Goal: Task Accomplishment & Management: Complete application form

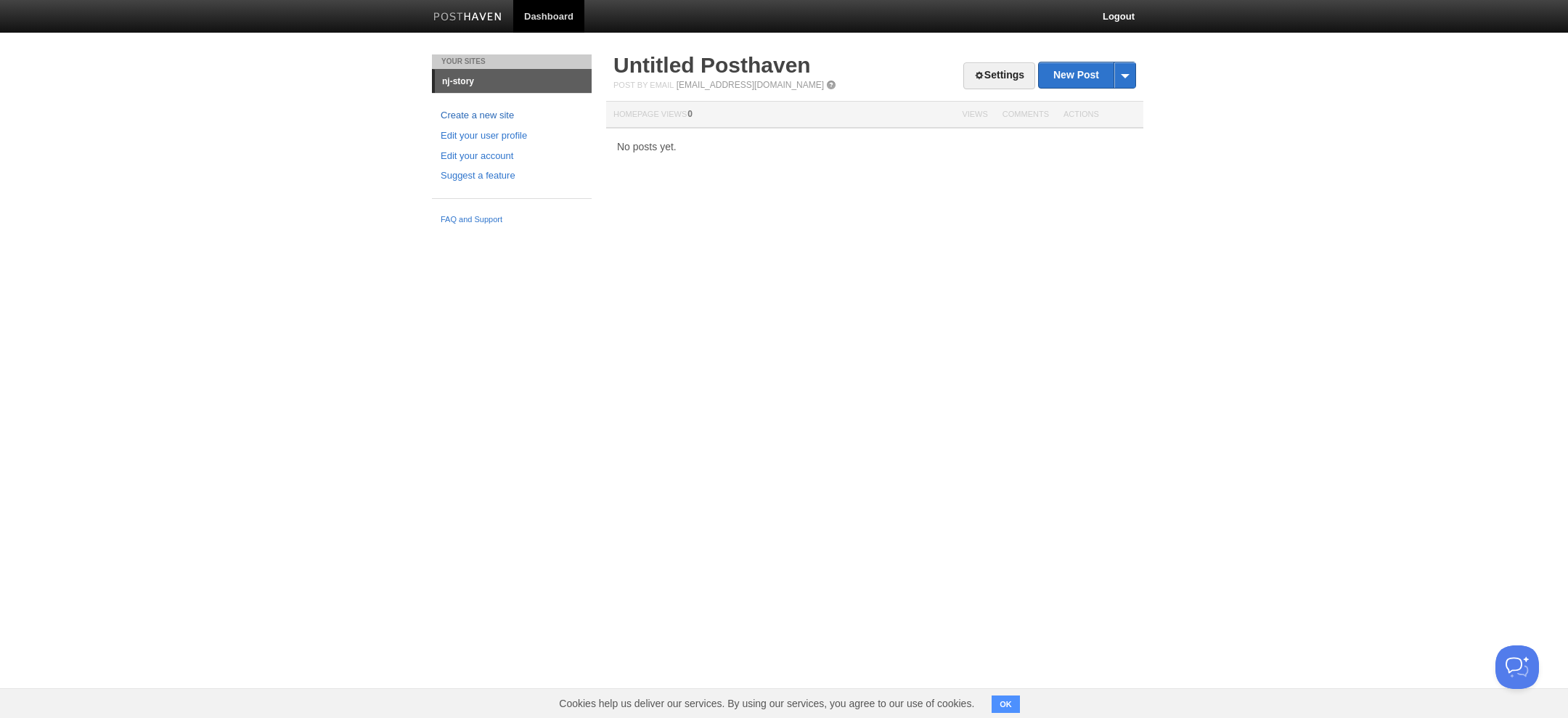
click at [485, 115] on link "Create a new site" at bounding box center [511, 116] width 142 height 16
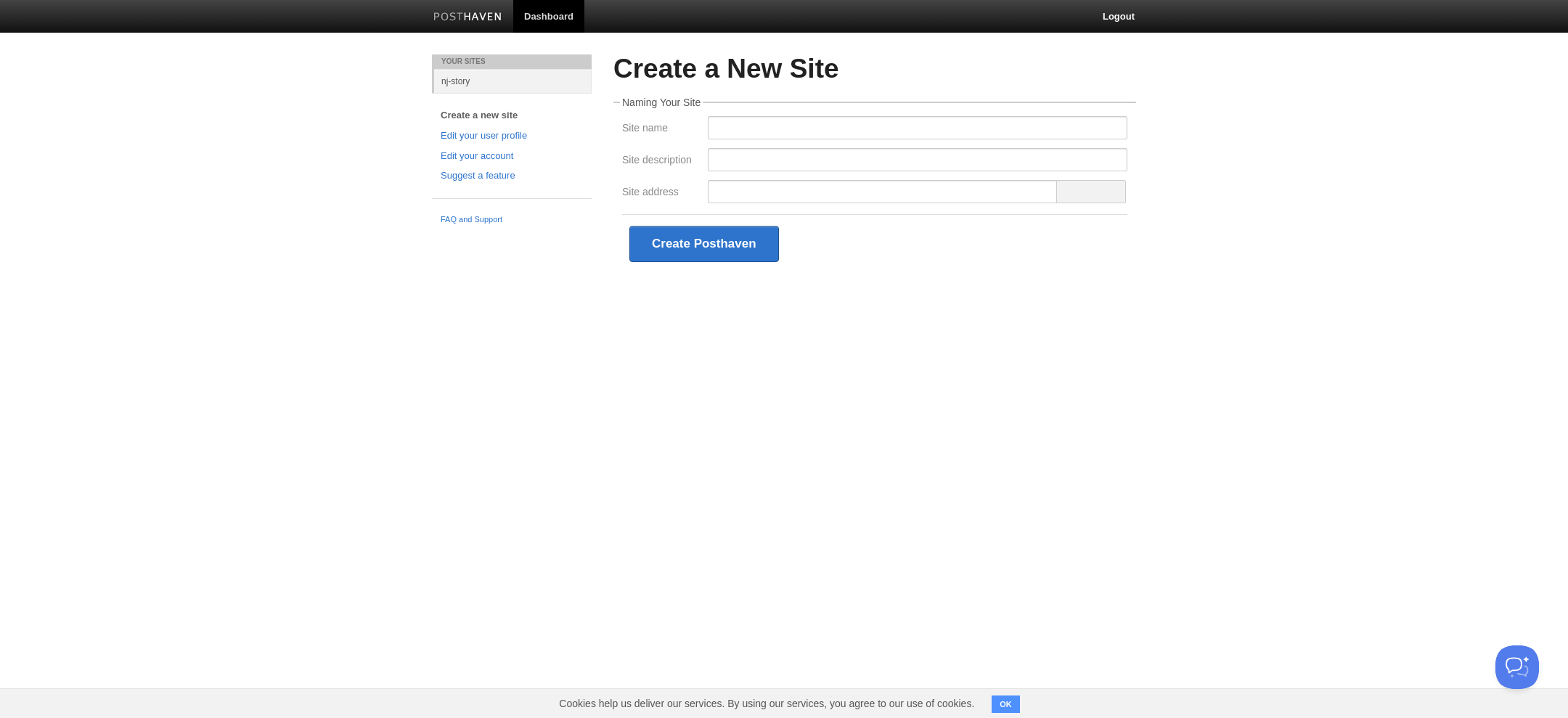
click at [1092, 192] on span at bounding box center [1091, 192] width 70 height 23
click at [851, 196] on input "Site address" at bounding box center [882, 192] width 350 height 23
click at [811, 136] on input "Site name" at bounding box center [917, 128] width 420 height 23
click at [813, 142] on div "NJ Curated History" at bounding box center [917, 132] width 428 height 32
click at [803, 155] on input "Site description" at bounding box center [917, 160] width 420 height 23
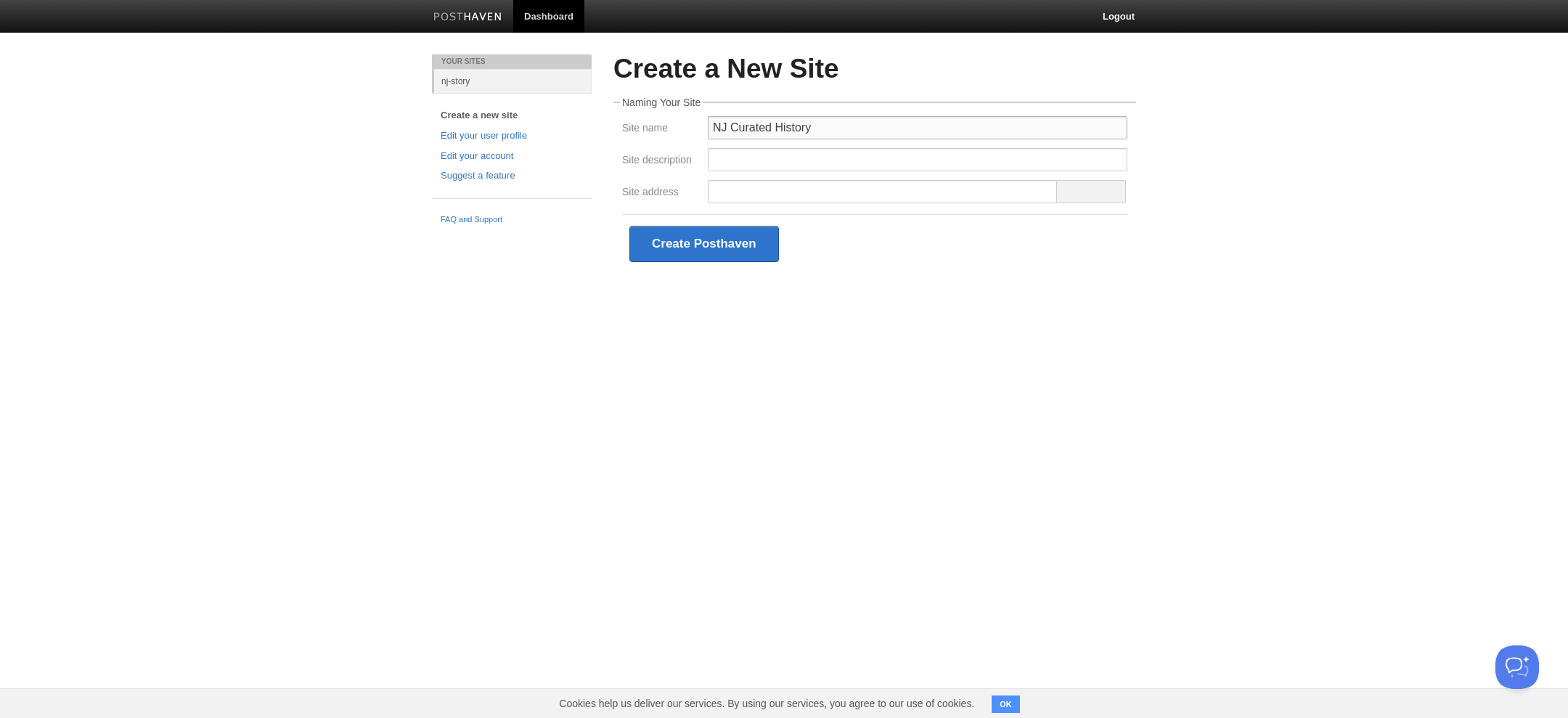
click at [753, 129] on input "NJ Curated History" at bounding box center [917, 128] width 420 height 23
click at [781, 120] on input "NJ History" at bounding box center [917, 128] width 420 height 23
click at [744, 157] on input "Site description" at bounding box center [917, 160] width 420 height 23
click at [787, 125] on input "NJ History" at bounding box center [917, 128] width 420 height 23
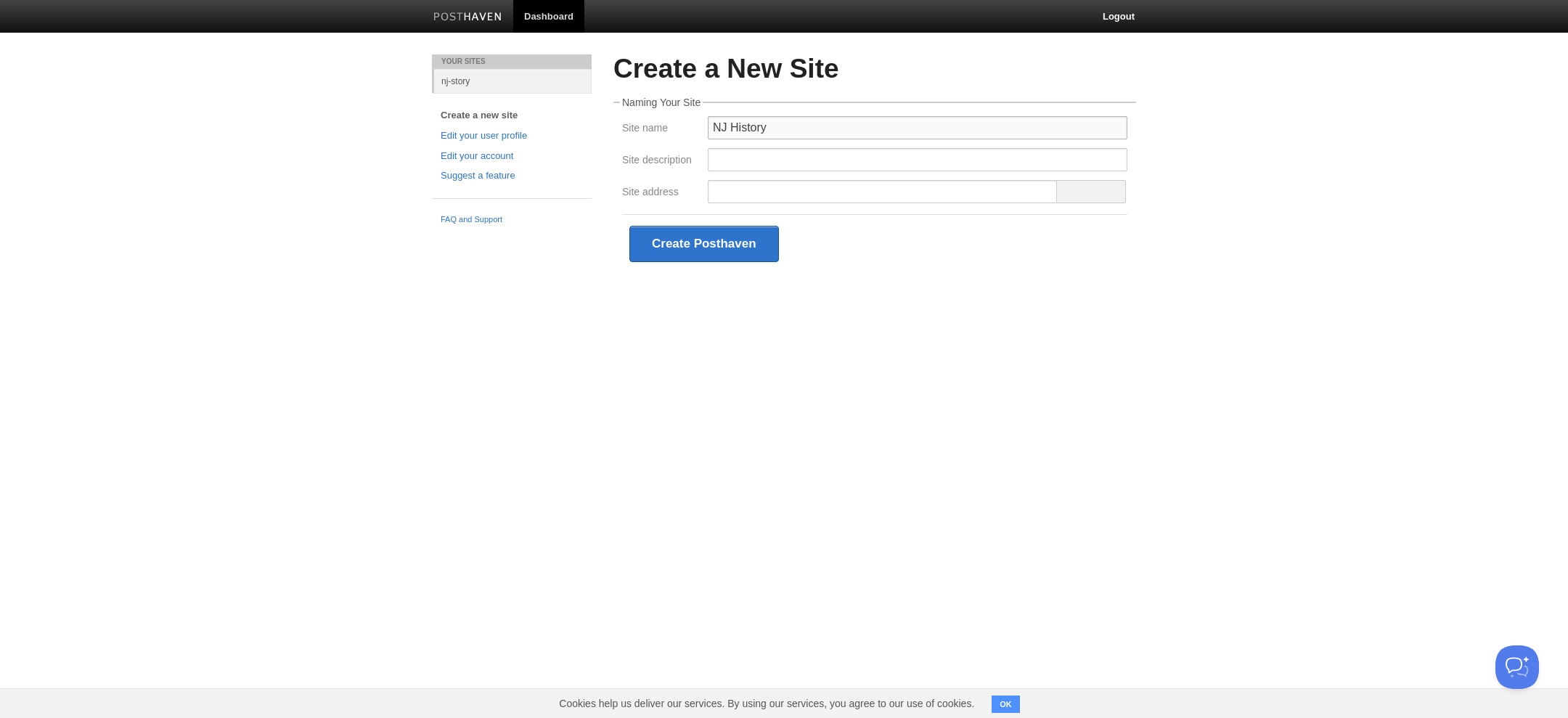
click at [715, 128] on input "NJ History" at bounding box center [917, 128] width 420 height 23
click at [773, 164] on input "Site description" at bounding box center [917, 160] width 420 height 23
click at [779, 125] on input "NJ History" at bounding box center [917, 128] width 420 height 23
click at [730, 126] on input "NJ History" at bounding box center [917, 128] width 420 height 23
click at [755, 129] on input "NJ History" at bounding box center [917, 128] width 420 height 23
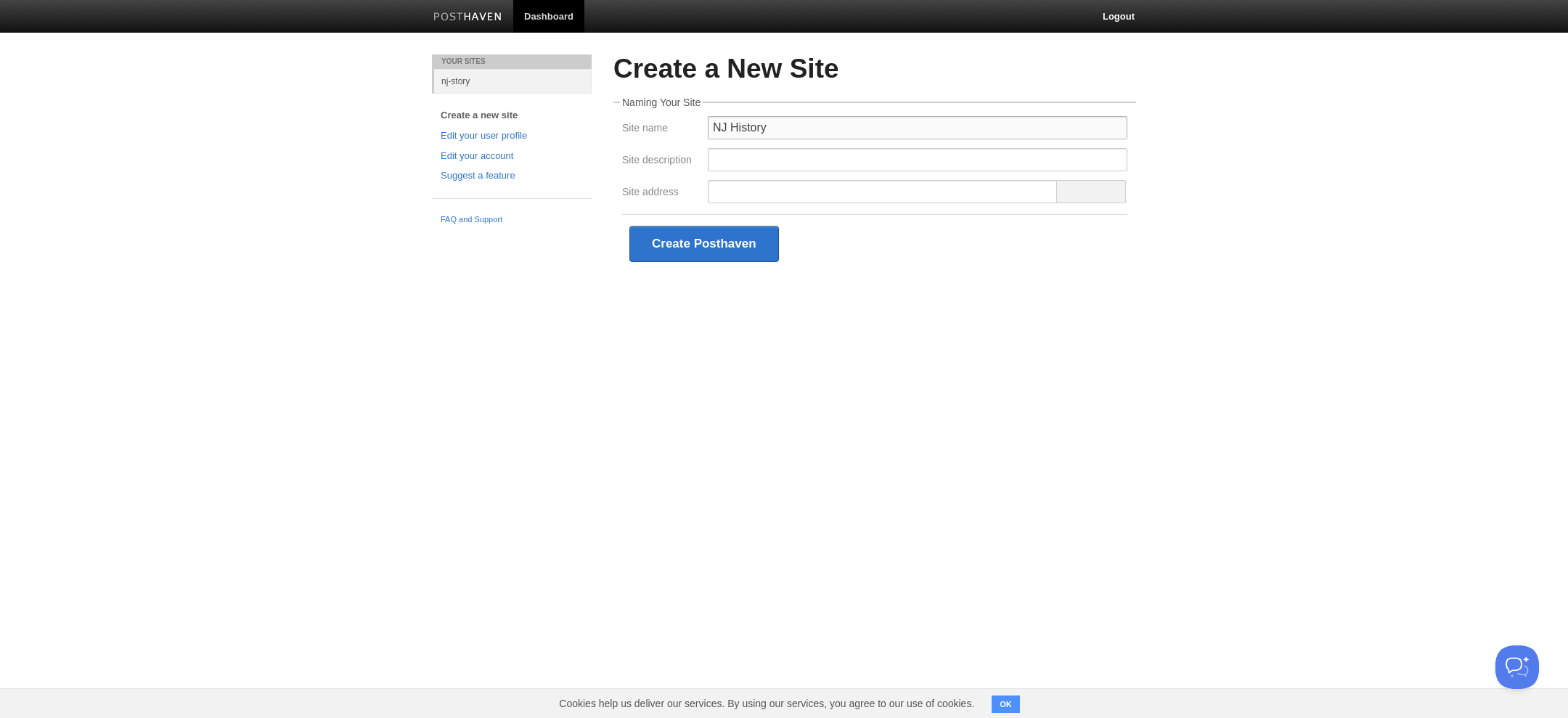
click at [755, 129] on input "NJ History" at bounding box center [917, 128] width 420 height 23
type input "A"
click at [722, 130] on input "NJ Story" at bounding box center [917, 128] width 420 height 23
click at [728, 126] on input "NJ Story" at bounding box center [917, 128] width 420 height 23
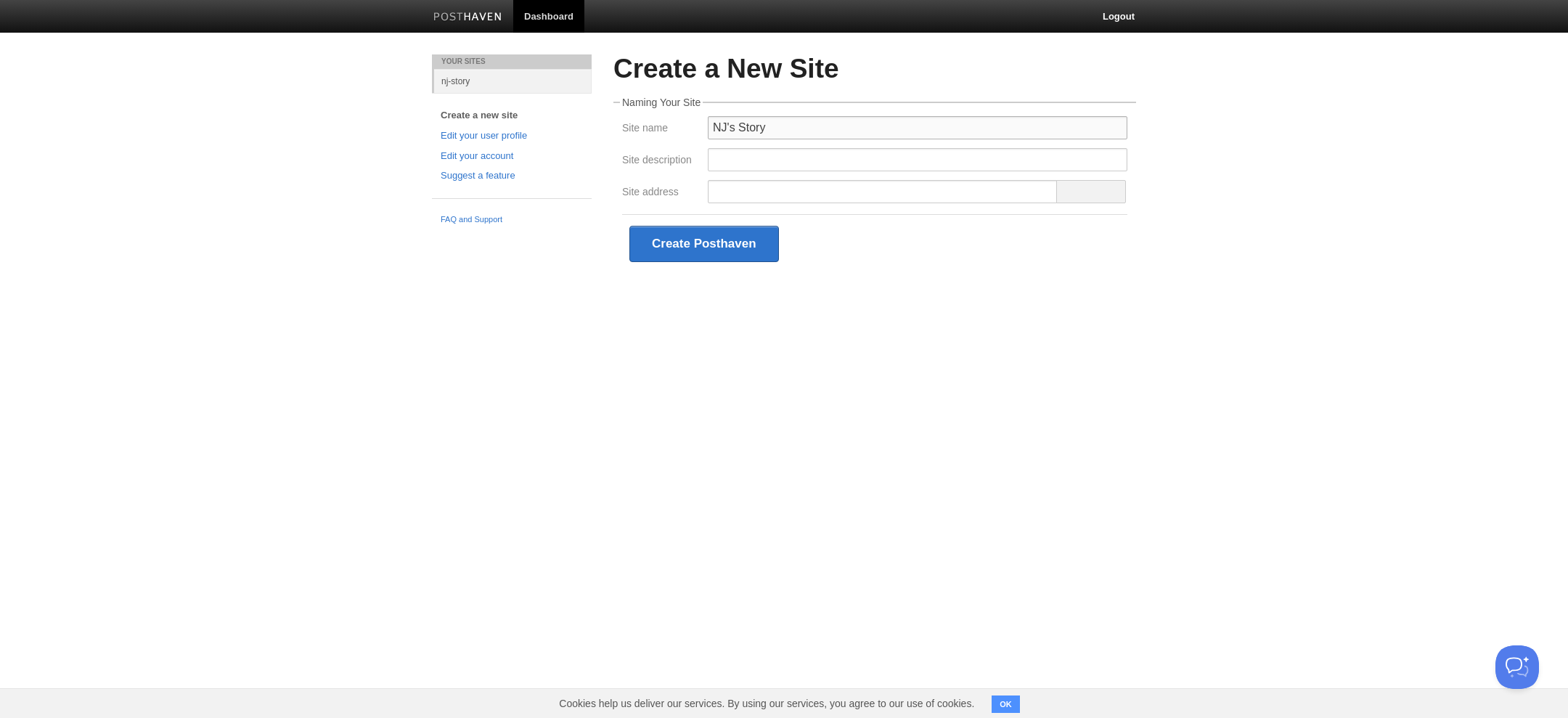
click at [785, 126] on input "NJ's Story" at bounding box center [917, 128] width 420 height 23
click at [751, 129] on input "NJ's Story Through Stories" at bounding box center [917, 128] width 420 height 23
click at [728, 159] on input "Site description" at bounding box center [917, 160] width 420 height 23
drag, startPoint x: 742, startPoint y: 126, endPoint x: 757, endPoint y: 126, distance: 15.0
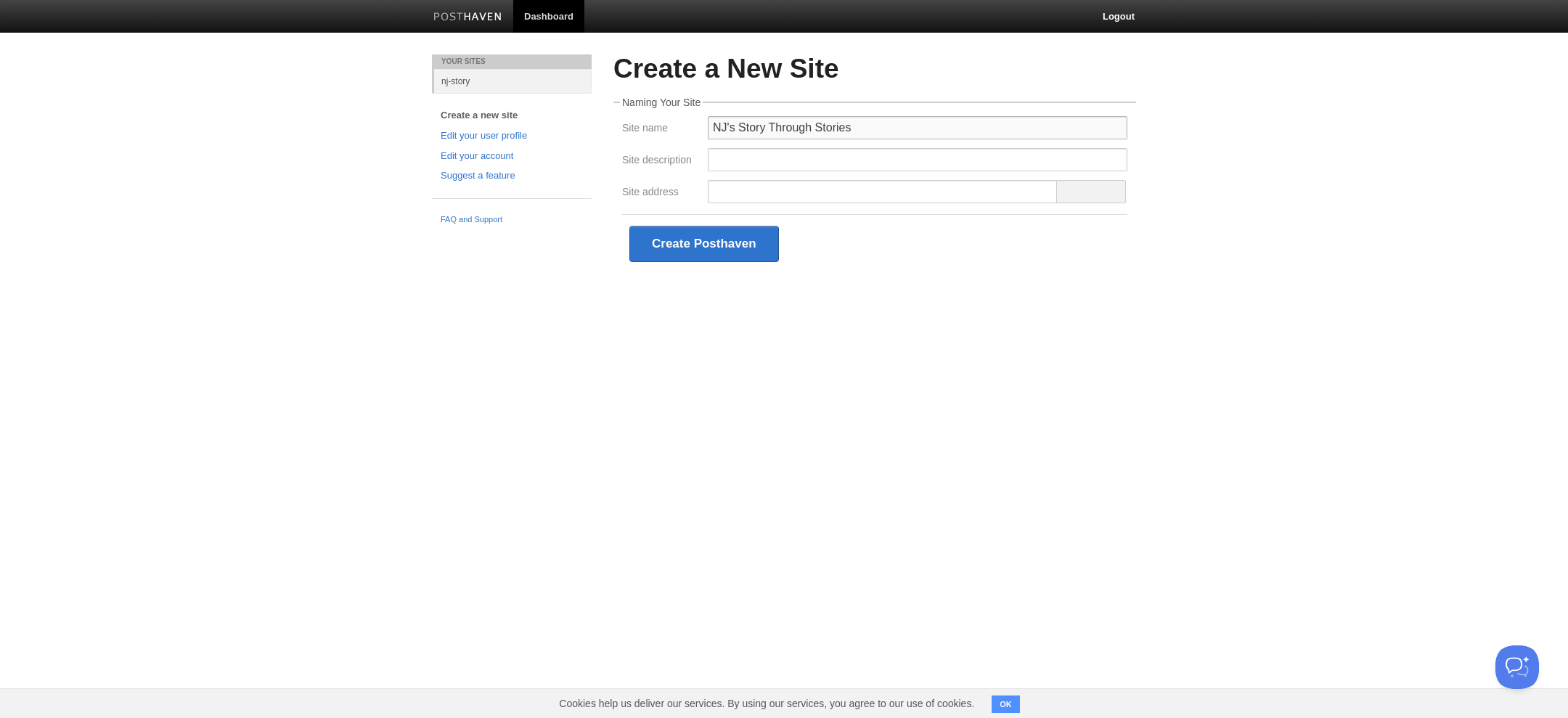
click at [757, 126] on input "NJ's Story Through Stories" at bounding box center [917, 128] width 420 height 23
click at [730, 129] on input "NJ's Story Through Stories" at bounding box center [917, 128] width 420 height 23
click at [712, 129] on input "NJ's Story Through Stories" at bounding box center [917, 128] width 420 height 23
click at [754, 130] on input "NJ's Story Through Stories" at bounding box center [917, 128] width 420 height 23
drag, startPoint x: 766, startPoint y: 129, endPoint x: 883, endPoint y: 126, distance: 117.0
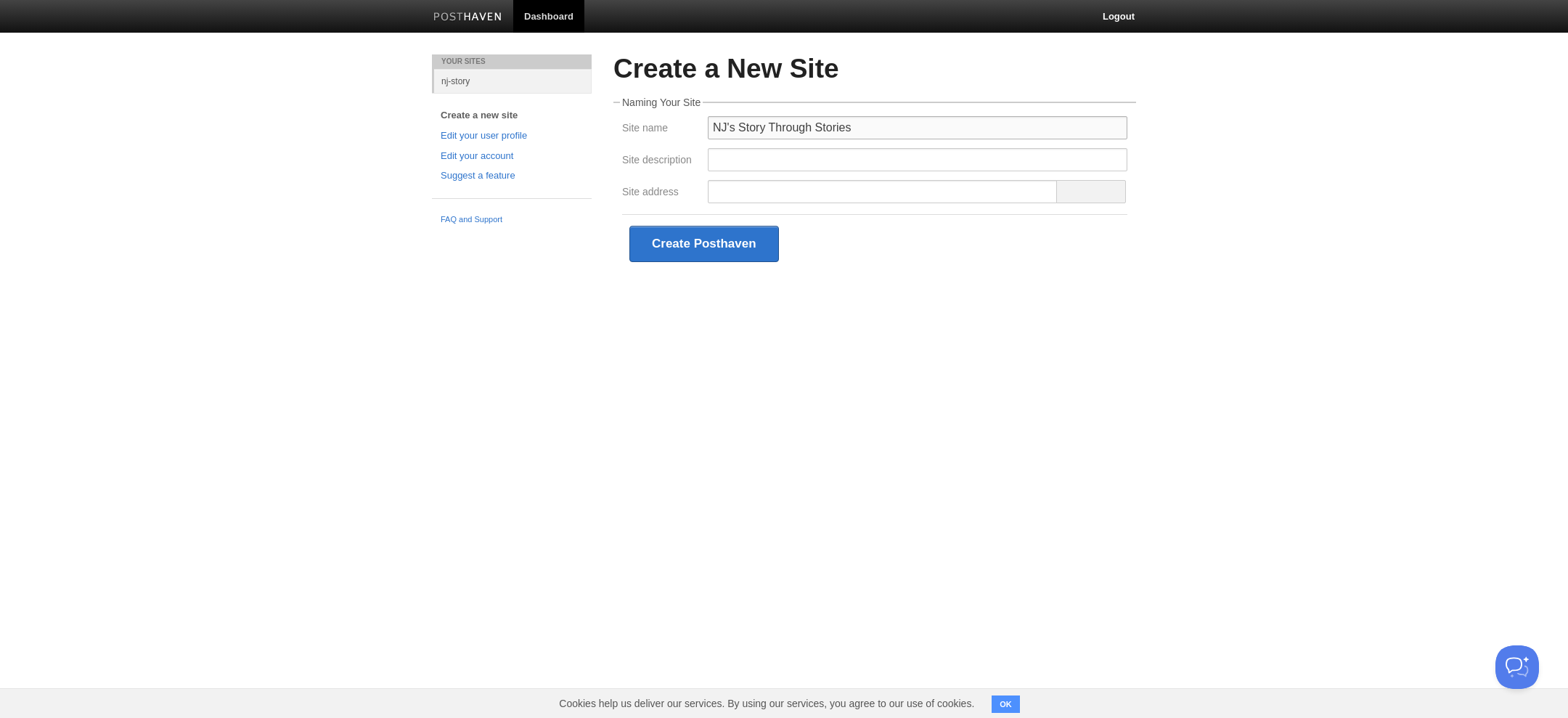
click at [883, 126] on input "NJ's Story Through Stories" at bounding box center [917, 128] width 420 height 23
type input "[US_STATE] History"
click at [844, 153] on input "Site description" at bounding box center [917, 160] width 420 height 23
type input "B"
drag, startPoint x: 800, startPoint y: 163, endPoint x: 681, endPoint y: 161, distance: 119.0
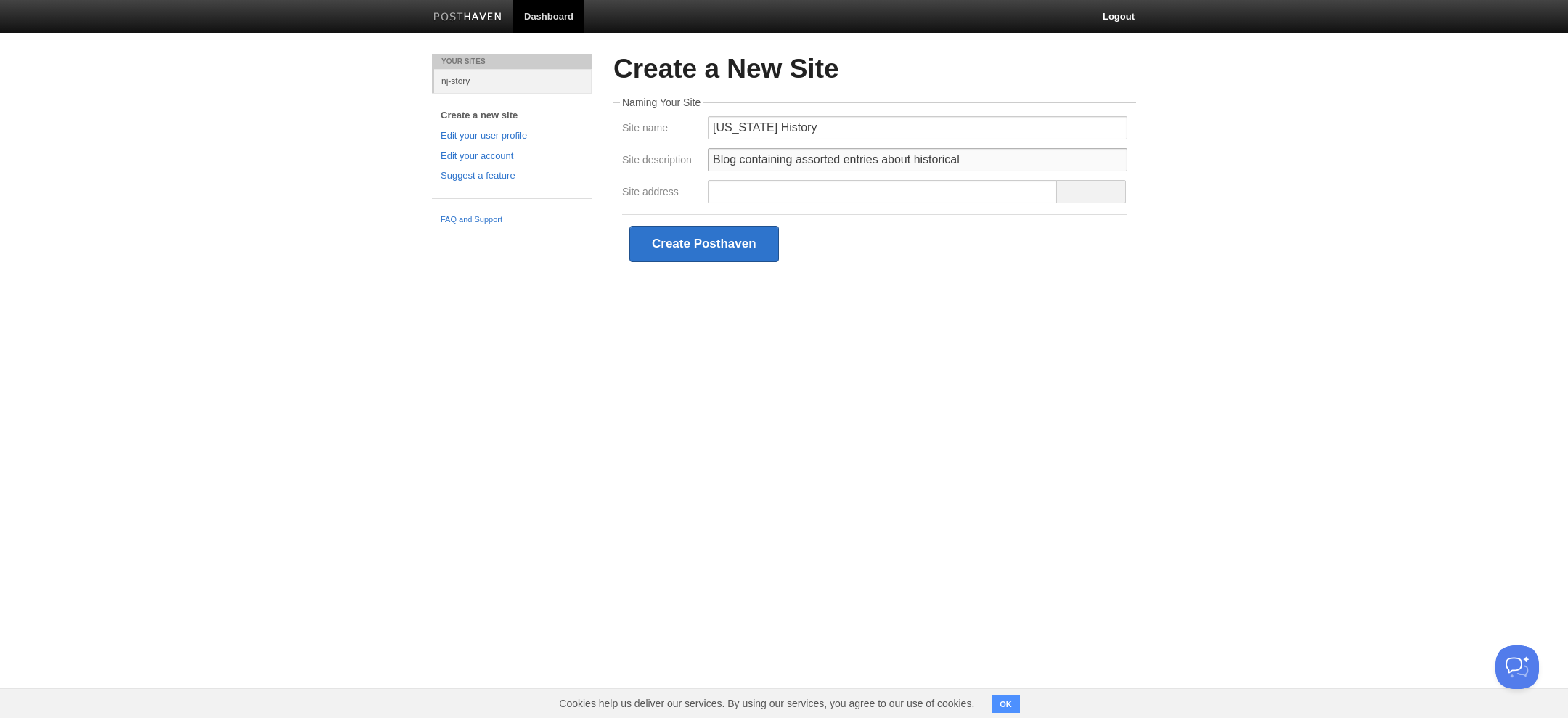
click at [681, 161] on div "Site description Blog containing assorted entries about historical" at bounding box center [874, 164] width 514 height 32
click at [769, 164] on input "Assorted entries about historical" at bounding box center [917, 160] width 420 height 23
click at [748, 162] on input "Assorted entries about historical" at bounding box center [917, 160] width 420 height 23
drag, startPoint x: 756, startPoint y: 161, endPoint x: 689, endPoint y: 162, distance: 67.0
click at [689, 162] on div "Site description Assorted entries about historical" at bounding box center [874, 164] width 514 height 32
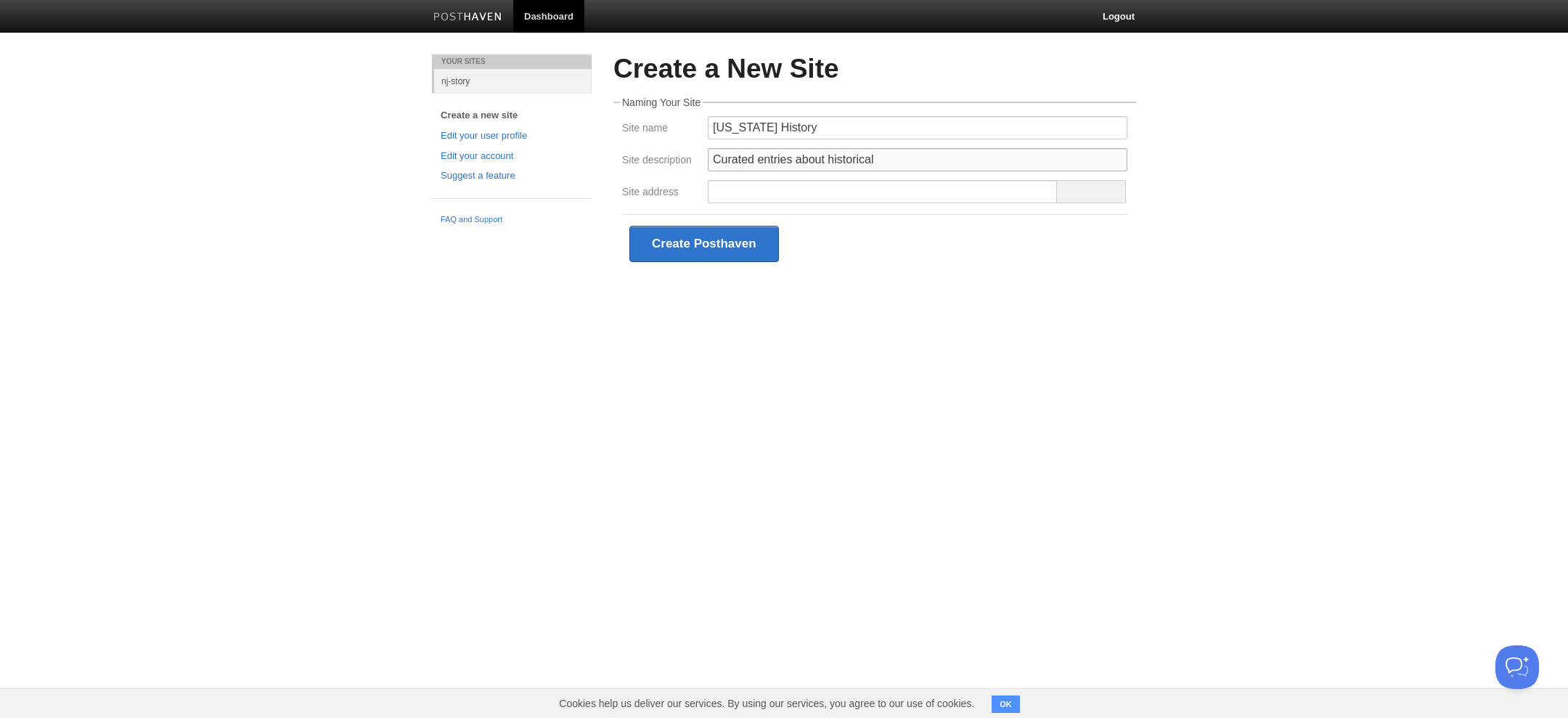
drag, startPoint x: 793, startPoint y: 161, endPoint x: 900, endPoint y: 161, distance: 107.0
click at [900, 161] on input "Curated entries about historical" at bounding box center [917, 160] width 420 height 23
type input "Curated entries on Historical Places in the [GEOGRAPHIC_DATA]"
click at [820, 182] on input "Site address" at bounding box center [882, 192] width 350 height 23
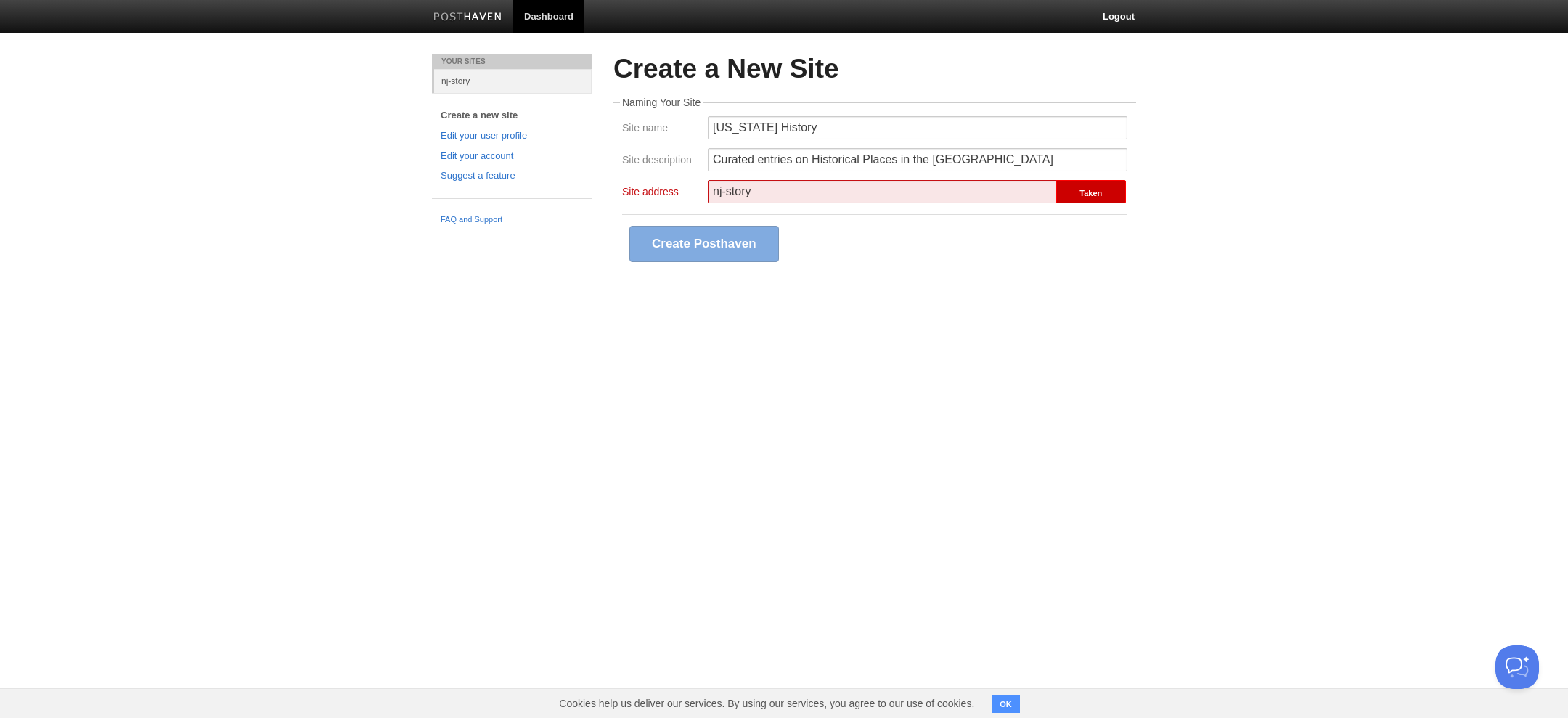
type input "nj-story"
click at [460, 84] on link "nj-story" at bounding box center [513, 81] width 157 height 24
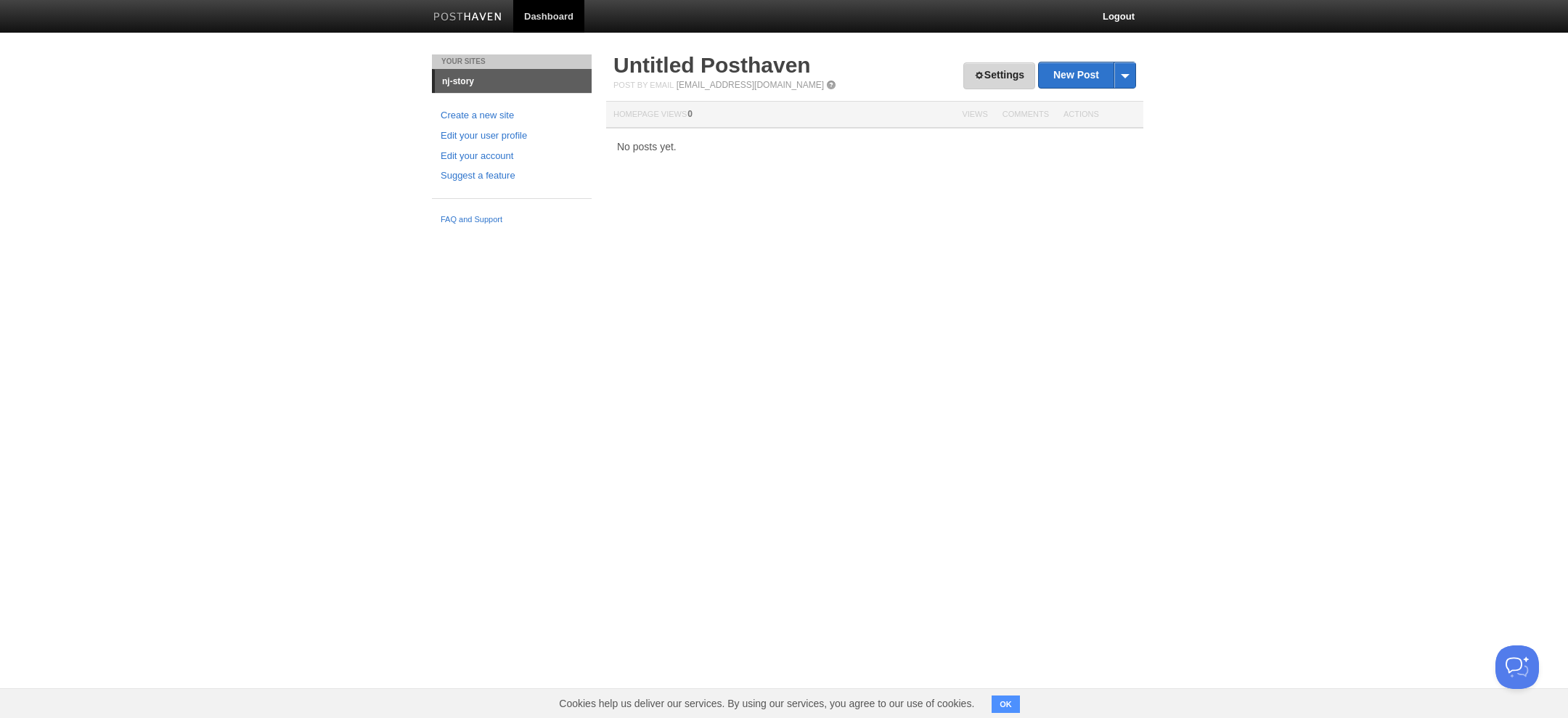
click at [991, 74] on link "Settings" at bounding box center [999, 75] width 72 height 27
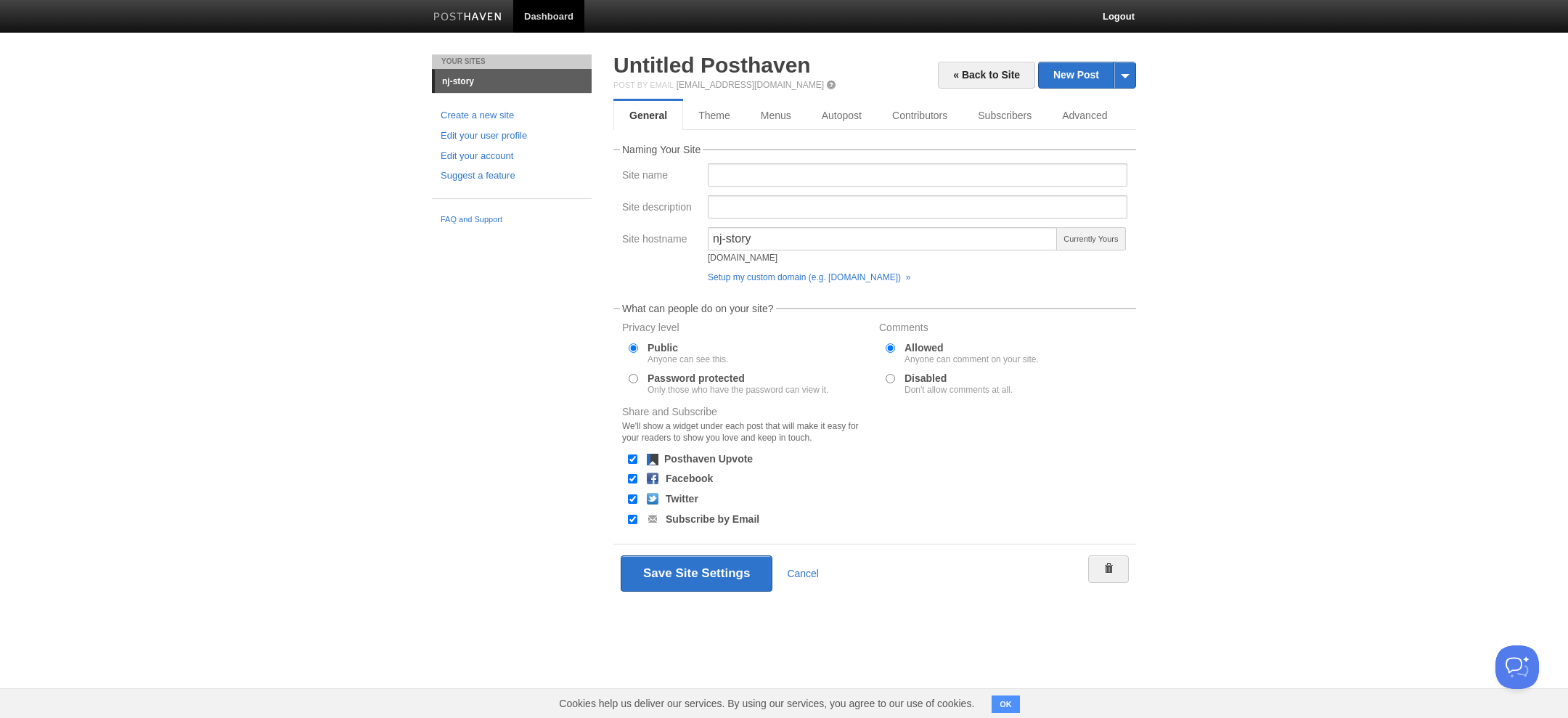
click at [662, 382] on label "Password protected Only those who have the password can view it." at bounding box center [737, 383] width 181 height 21
click at [638, 382] on input "Password protected Only those who have the password can view it." at bounding box center [633, 378] width 9 height 9
radio input "true"
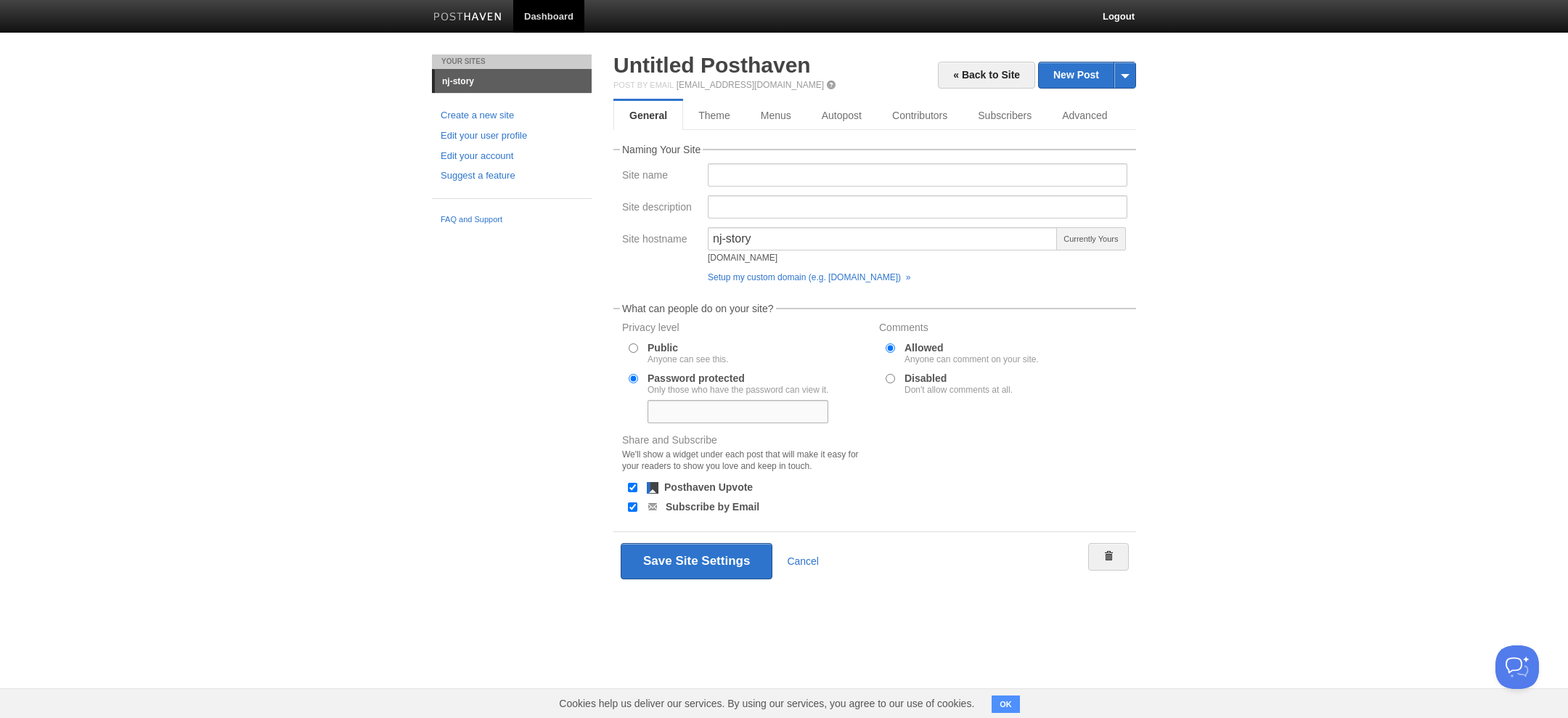
click at [687, 415] on input "text" at bounding box center [737, 412] width 181 height 23
type input "o"
type input "n"
type input "history"
click at [966, 435] on div at bounding box center [1003, 435] width 257 height 1
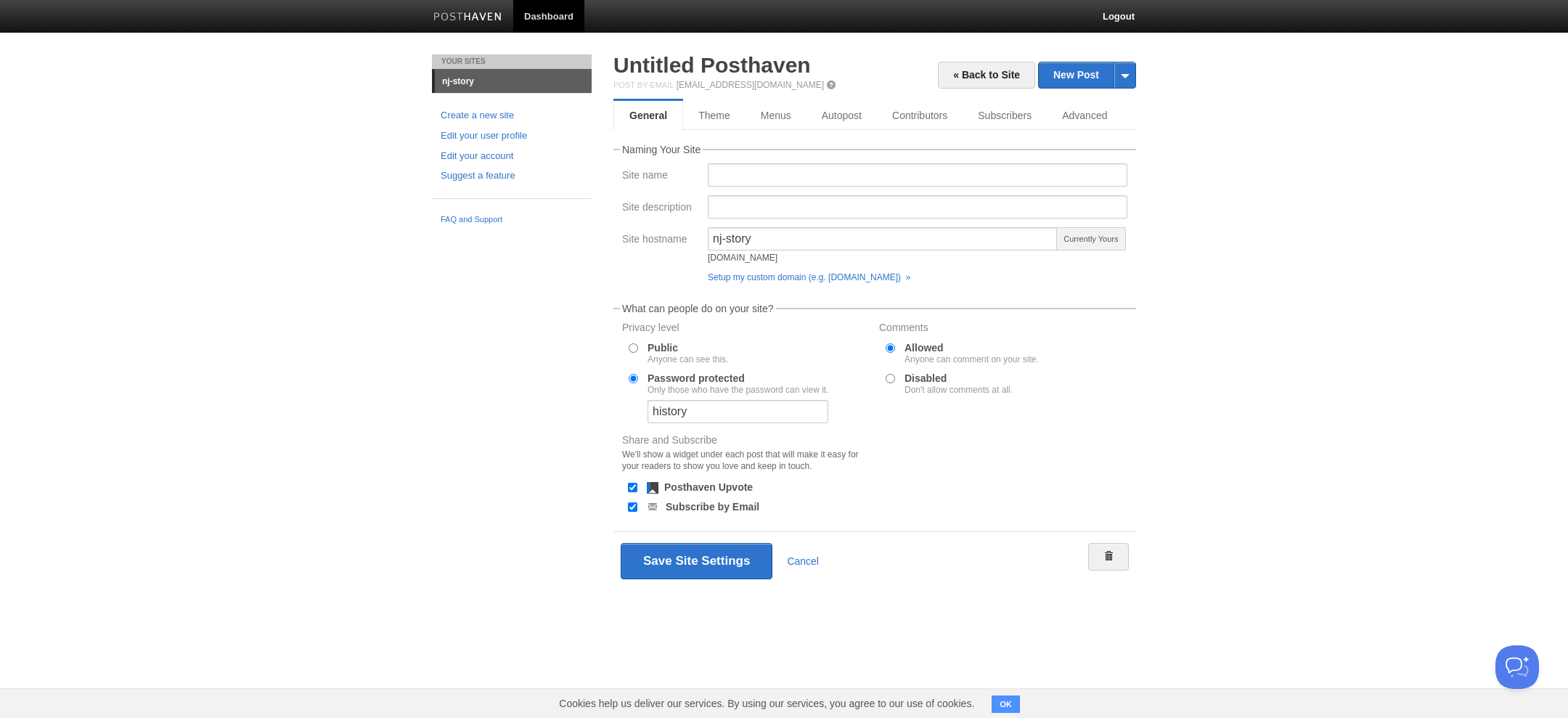
click at [631, 488] on input "Posthaven Upvote" at bounding box center [633, 487] width 9 height 9
checkbox input "false"
click at [631, 509] on input "Subscribe by Email" at bounding box center [633, 507] width 9 height 9
click at [628, 508] on input "Subscribe by Email" at bounding box center [633, 507] width 9 height 9
checkbox input "true"
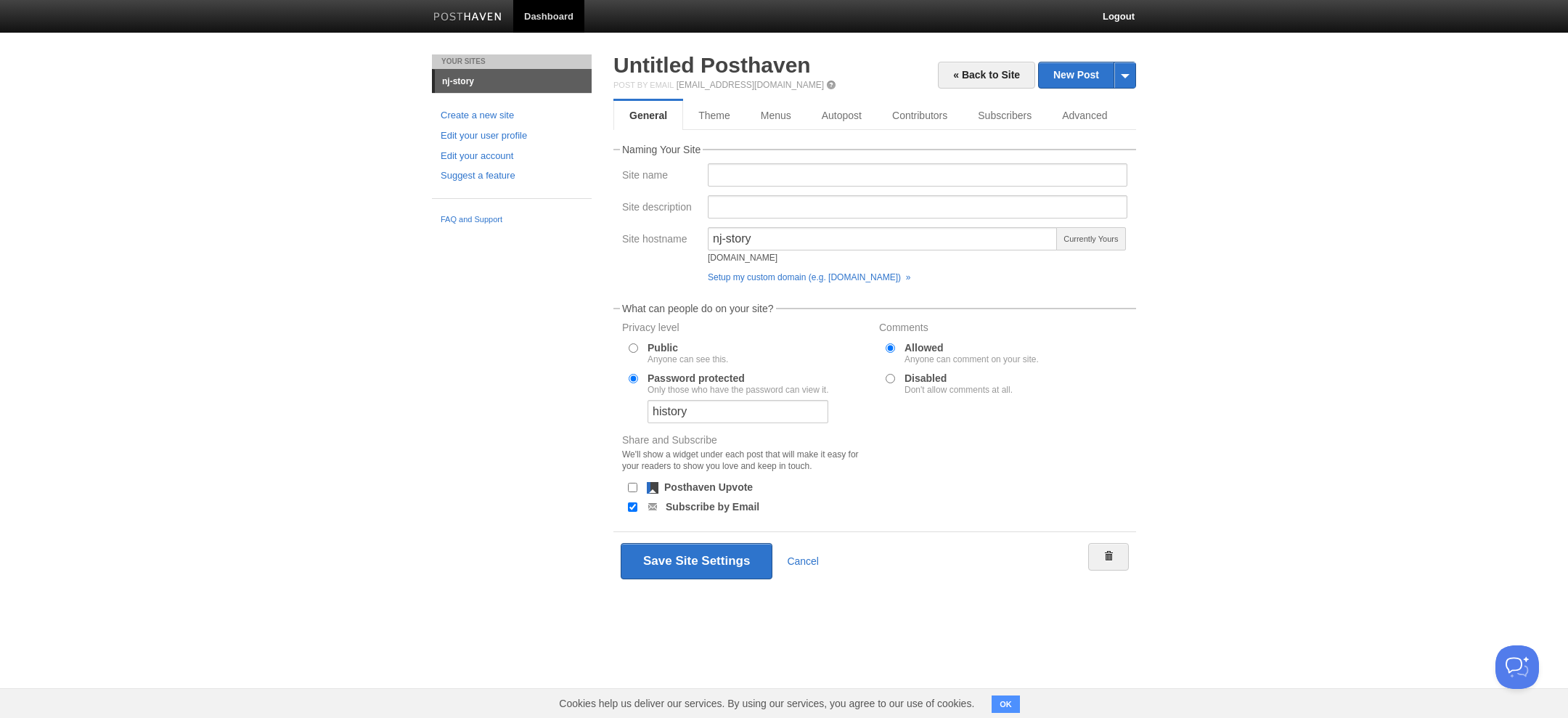
click at [630, 490] on input "Posthaven Upvote" at bounding box center [633, 487] width 9 height 9
checkbox input "false"
click at [632, 508] on input "Subscribe by Email" at bounding box center [633, 507] width 9 height 9
checkbox input "false"
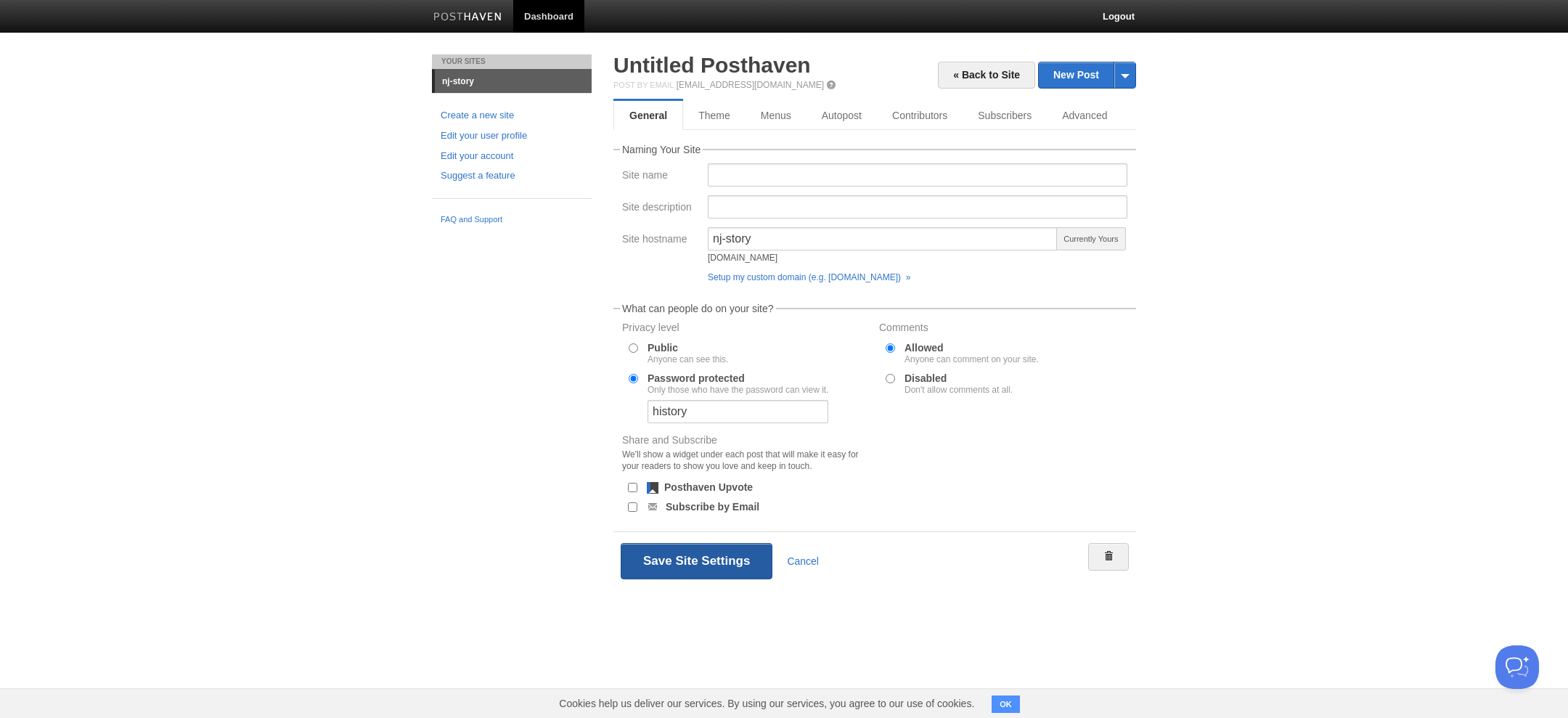
click at [677, 561] on button "Save Site Settings" at bounding box center [696, 561] width 152 height 36
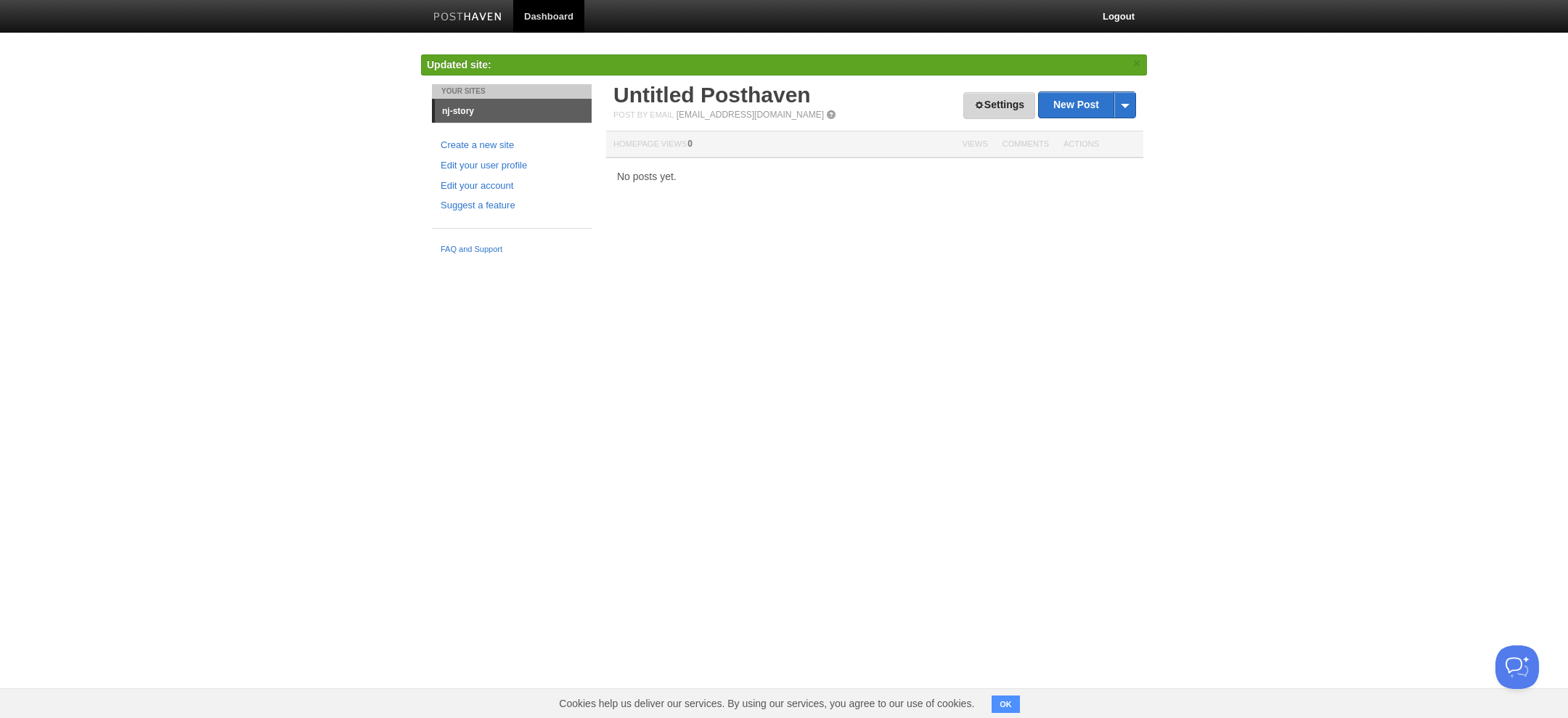
click at [1016, 95] on link "Settings" at bounding box center [999, 105] width 72 height 27
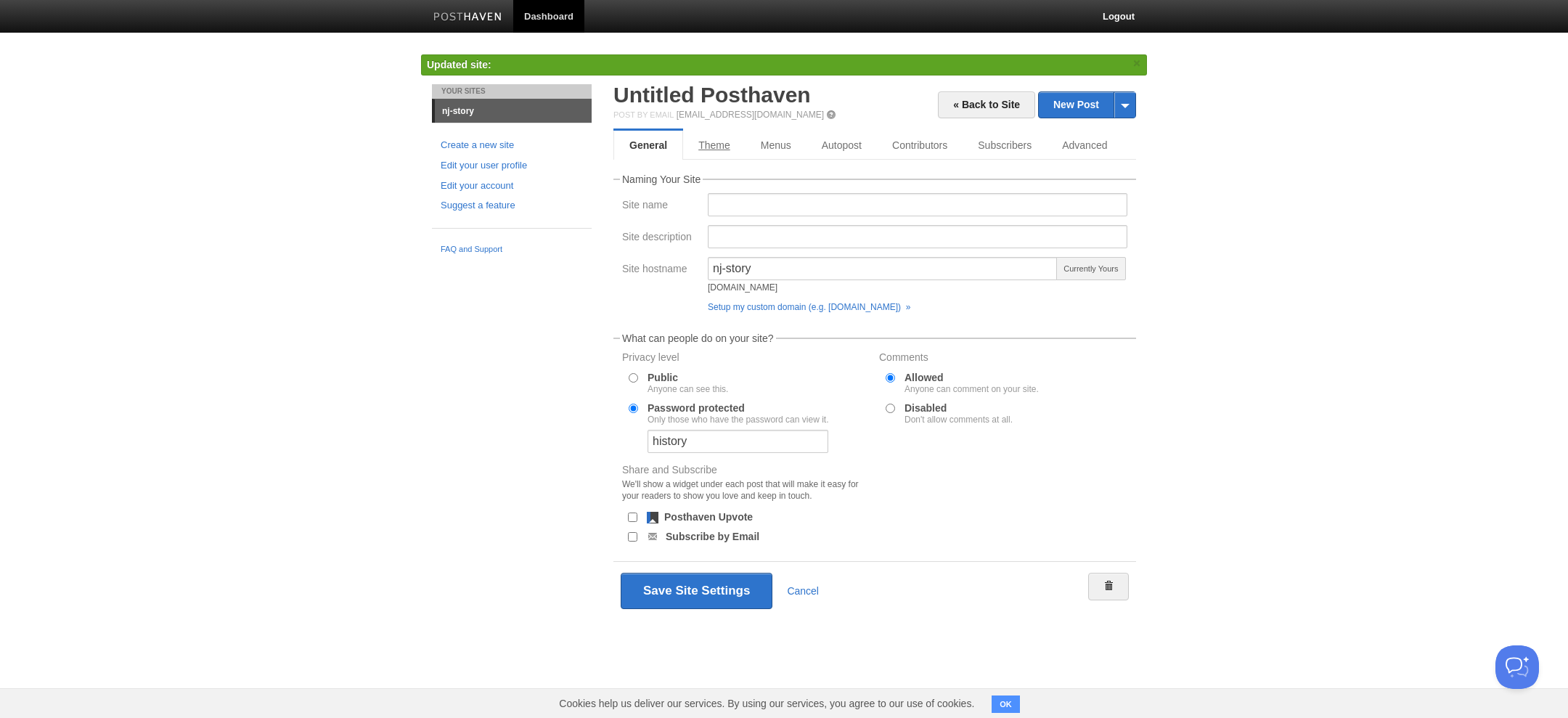
click at [737, 151] on link "Theme" at bounding box center [714, 144] width 62 height 29
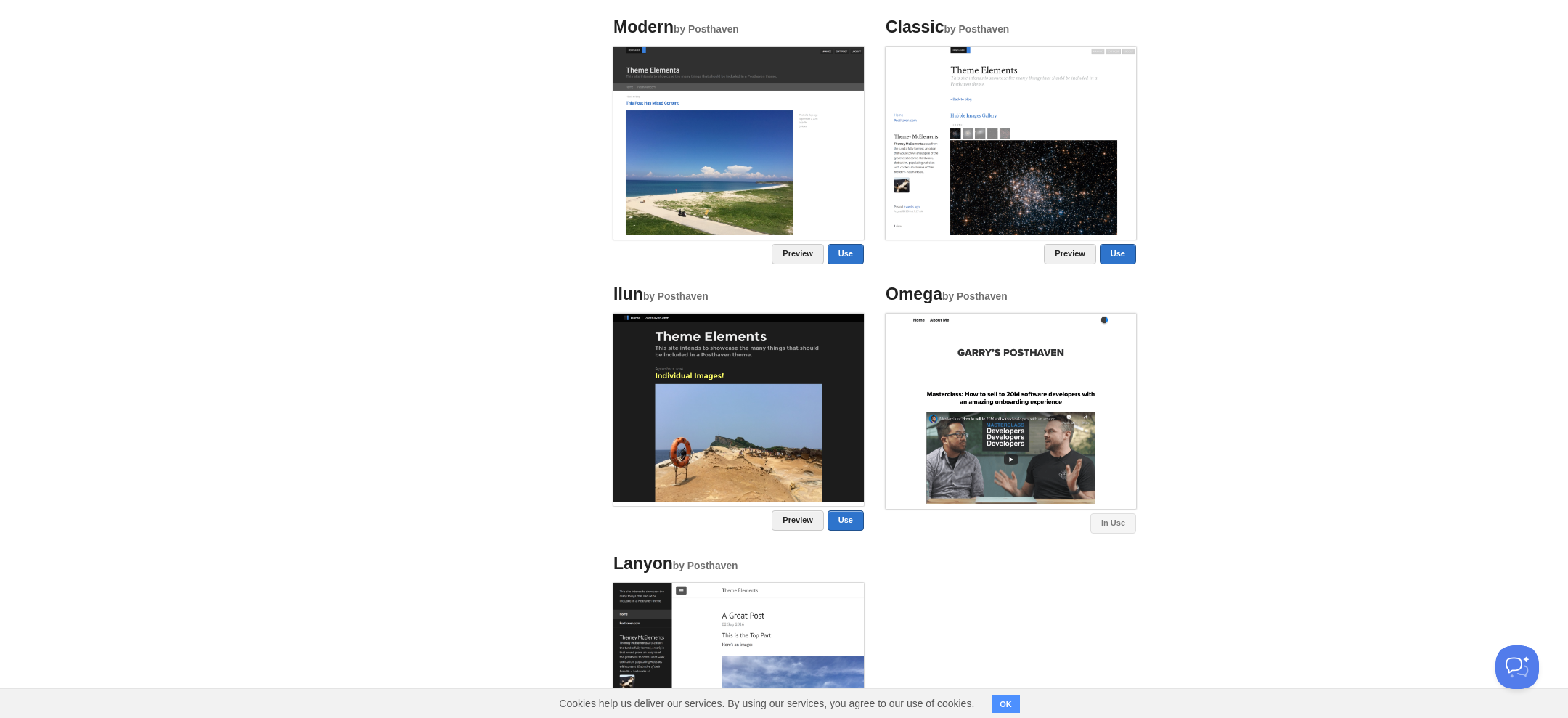
scroll to position [644, 0]
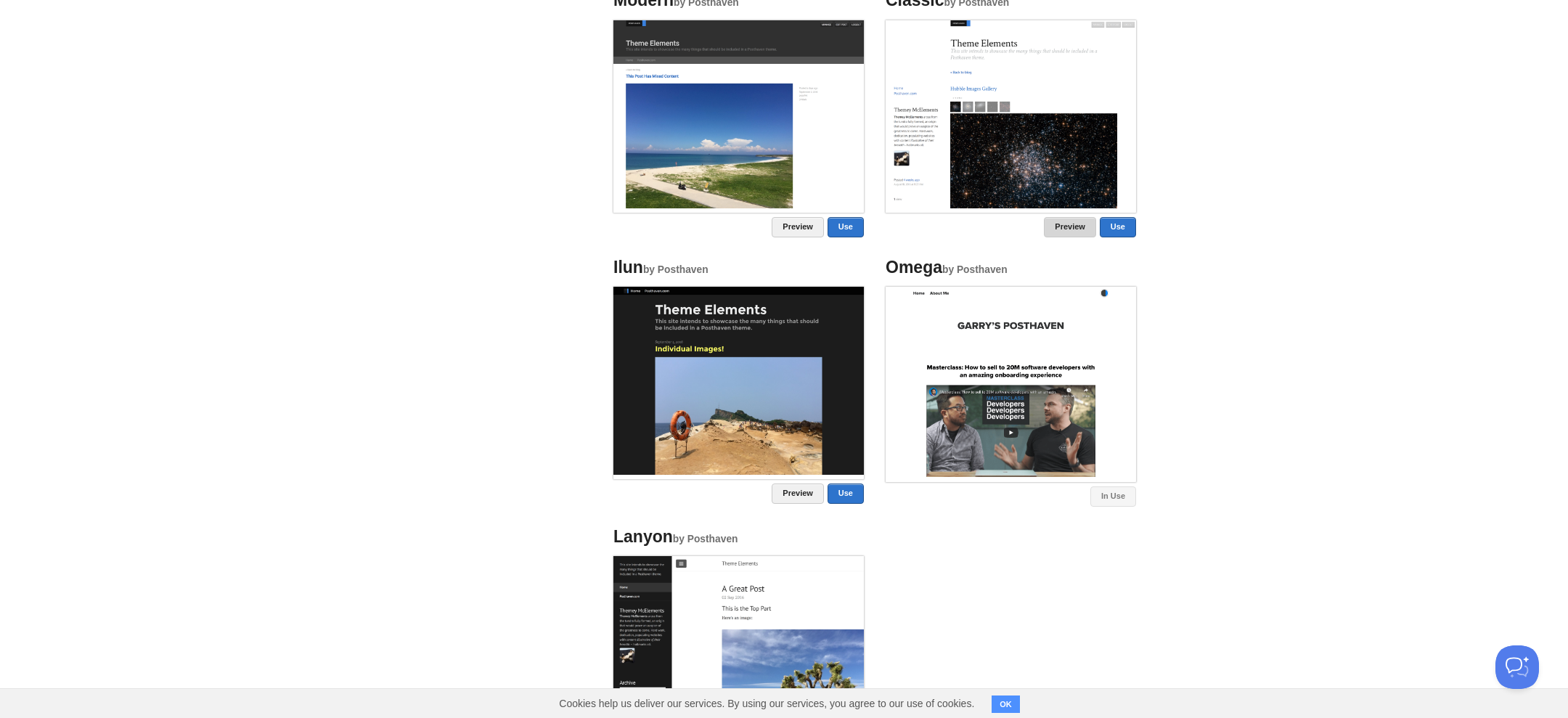
click at [1062, 223] on link "Preview" at bounding box center [1069, 227] width 52 height 20
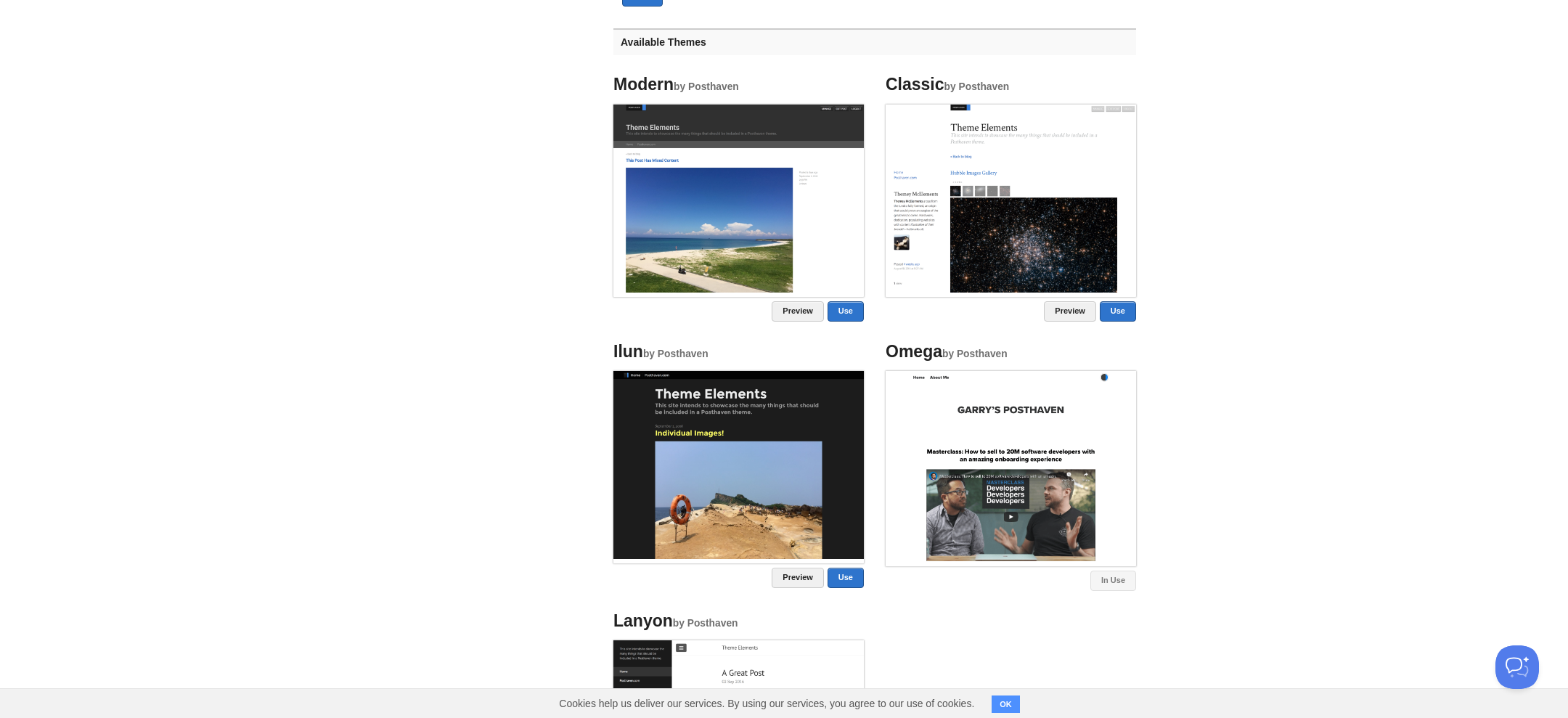
scroll to position [564, 0]
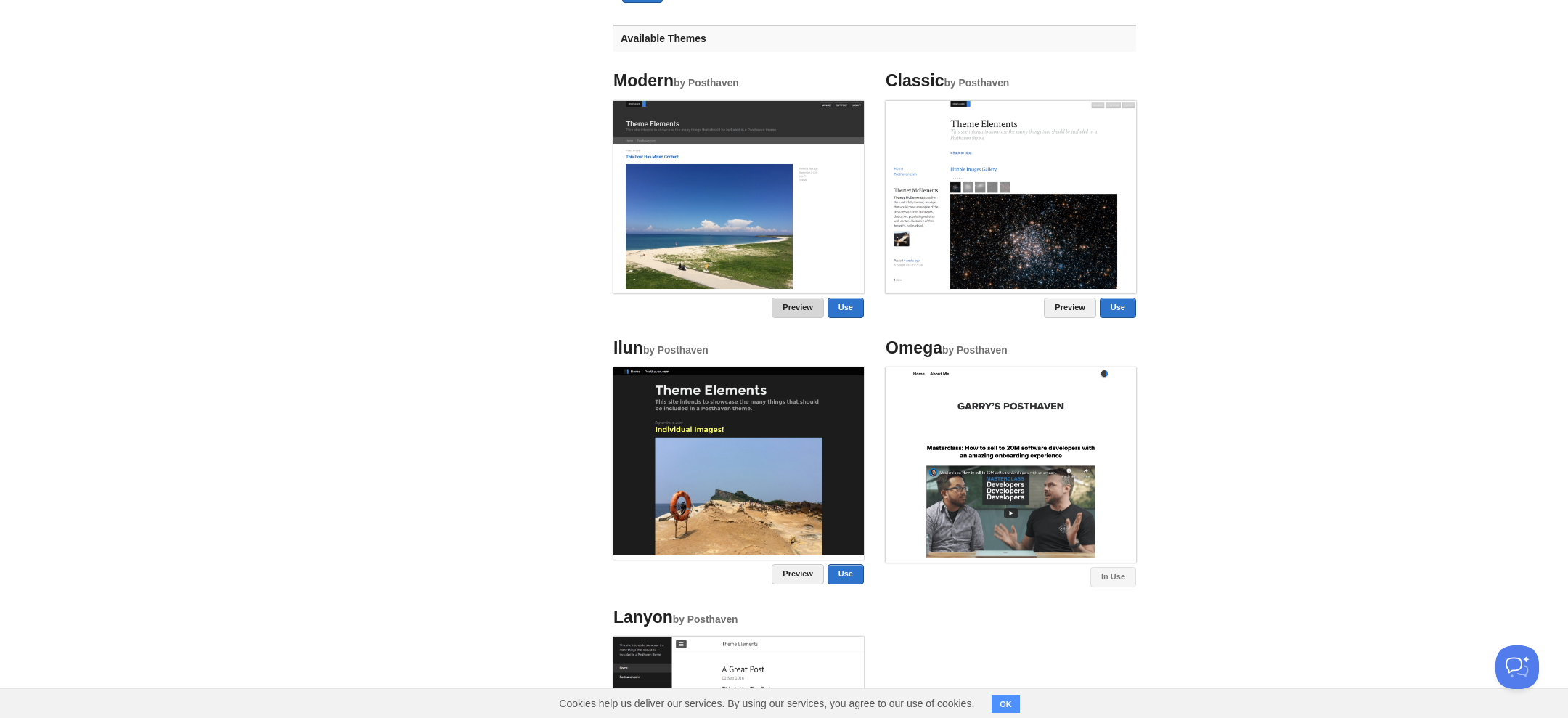
click at [801, 305] on link "Preview" at bounding box center [797, 308] width 52 height 20
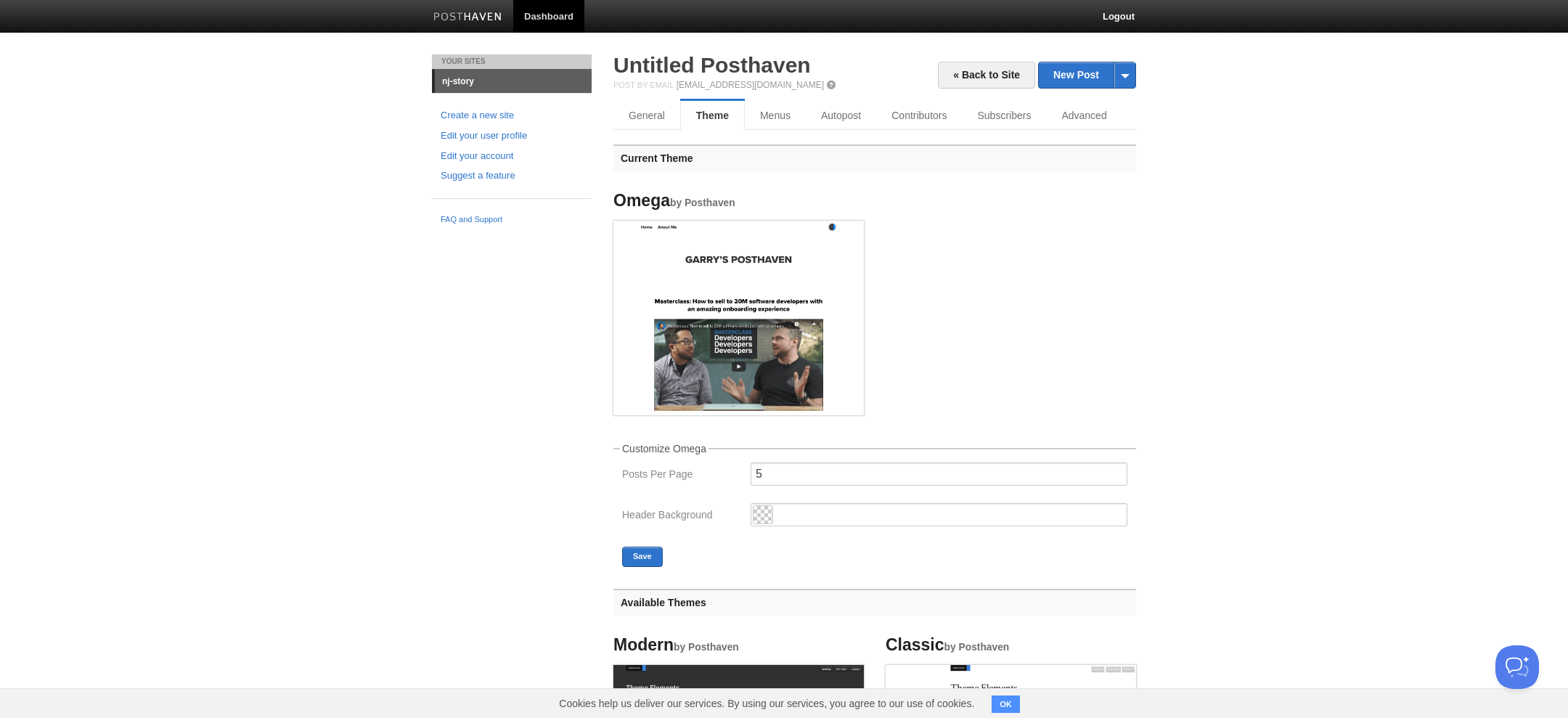
scroll to position [0, 0]
click at [1131, 76] on span at bounding box center [1124, 74] width 22 height 26
click at [1124, 81] on span at bounding box center [1124, 74] width 22 height 26
click at [1085, 120] on link "by Email" at bounding box center [1086, 120] width 96 height 22
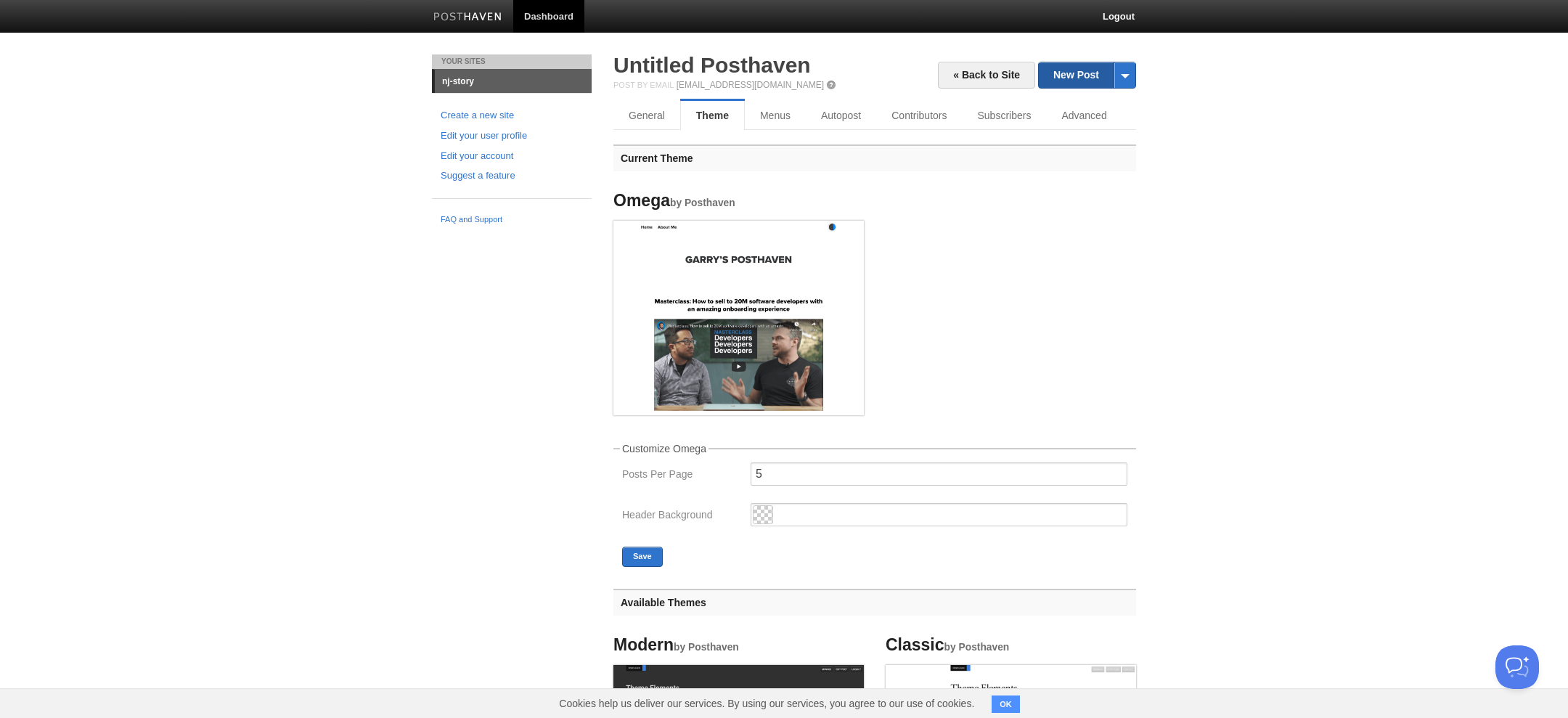
click at [1054, 79] on link "New Post" at bounding box center [1086, 74] width 96 height 26
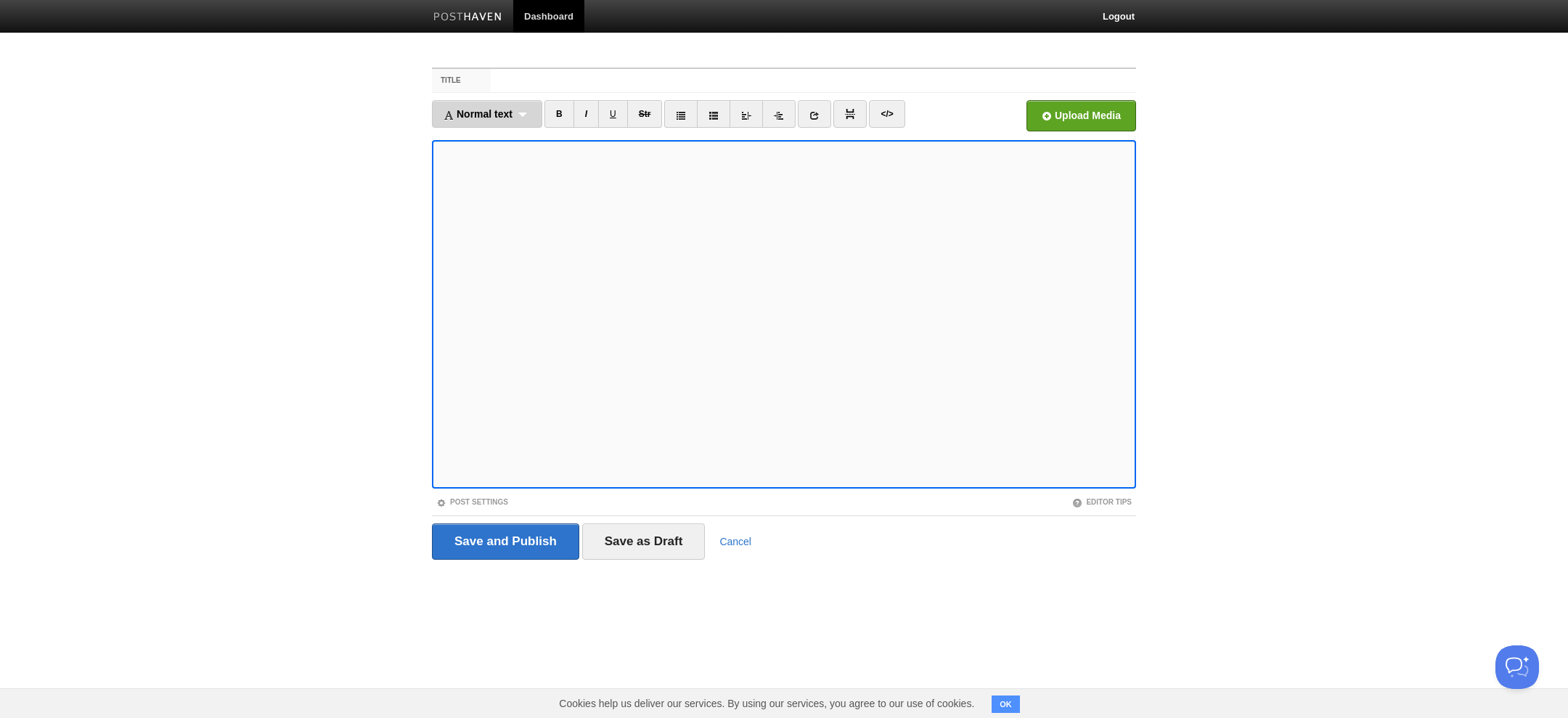
click at [506, 118] on span "Normal text" at bounding box center [478, 113] width 69 height 12
click at [945, 126] on ul "Normal text Normal text Heading 1 Heading 2 Heading 3 B I U Str × </>" at bounding box center [696, 117] width 528 height 35
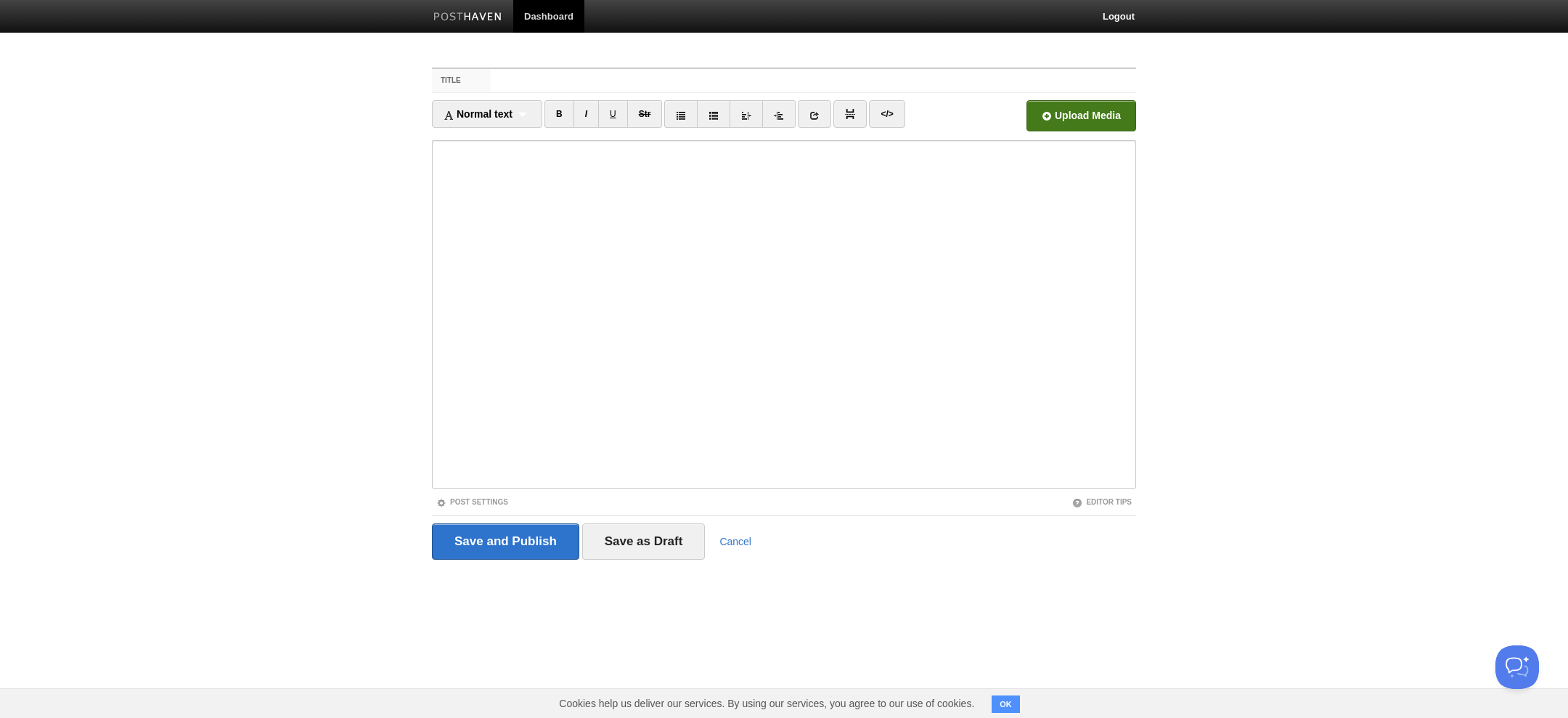
click at [1041, 123] on input "file" at bounding box center [643, 119] width 1099 height 74
click at [1091, 500] on link "Editor Tips" at bounding box center [1101, 502] width 60 height 8
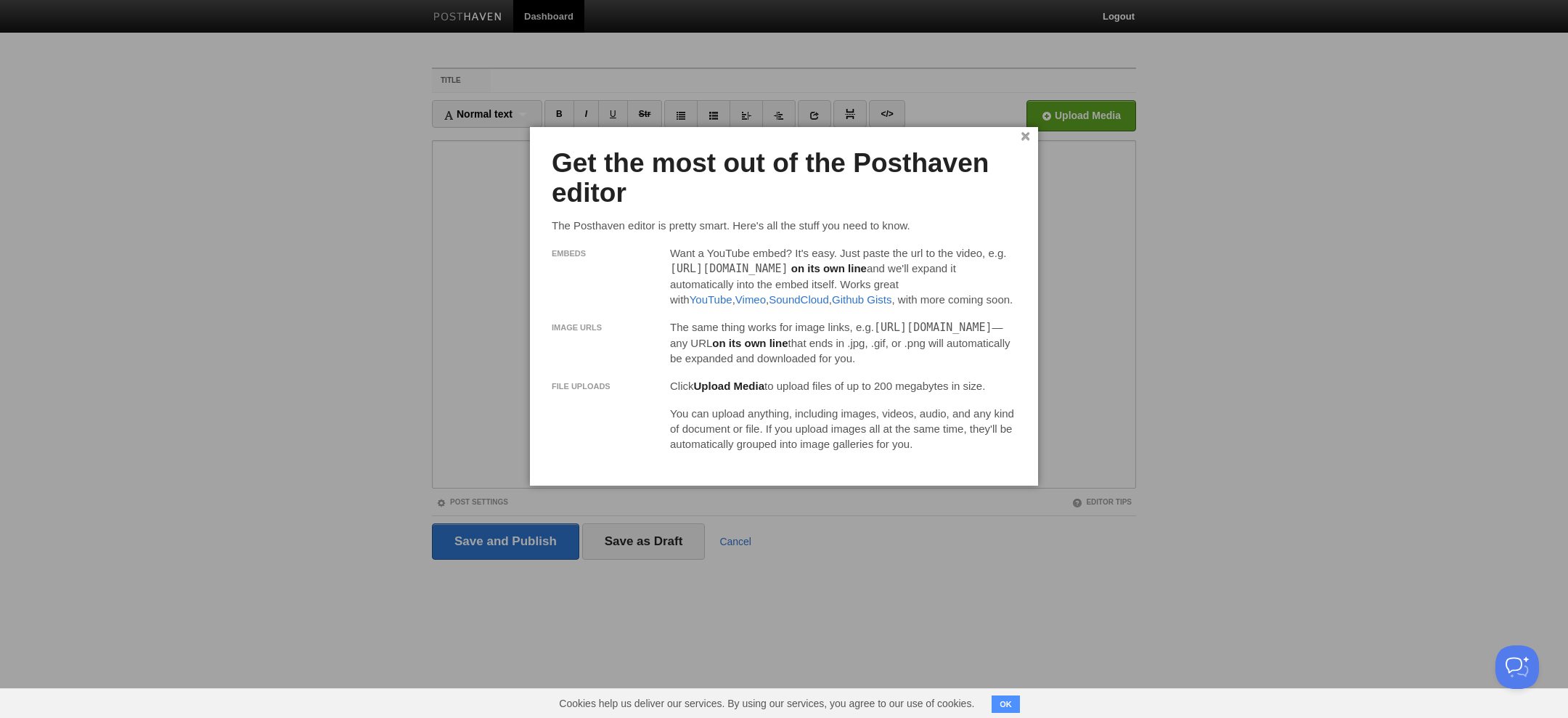
click at [1024, 133] on link "×" at bounding box center [1025, 136] width 9 height 8
